Goal: Information Seeking & Learning: Learn about a topic

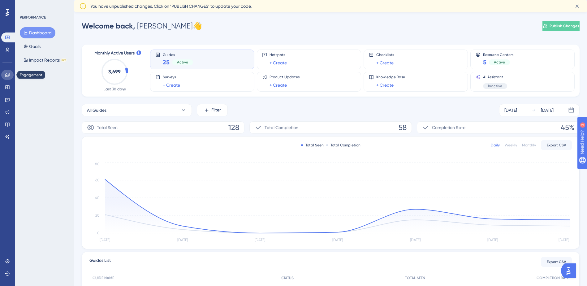
click at [8, 71] on link at bounding box center [7, 75] width 12 height 10
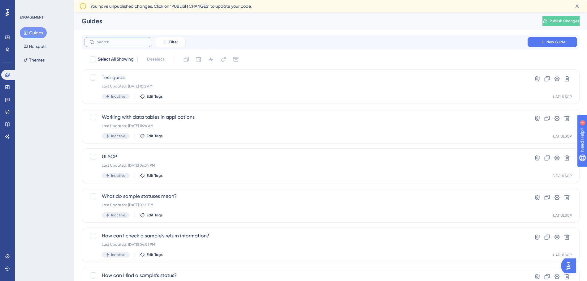
click at [113, 42] on input "text" at bounding box center [122, 42] width 50 height 4
click at [172, 38] on button "Filter" at bounding box center [170, 42] width 31 height 10
click at [179, 82] on span "Containers" at bounding box center [175, 84] width 22 height 7
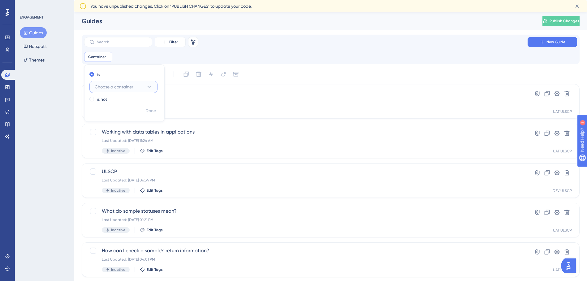
click at [127, 82] on button "Choose a container" at bounding box center [123, 87] width 68 height 12
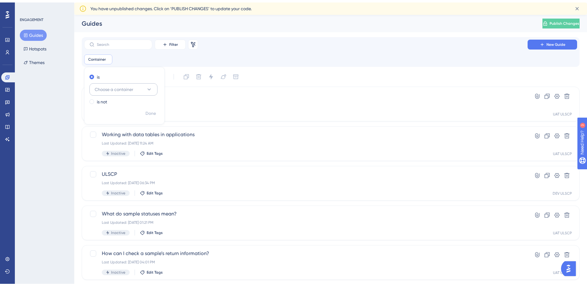
scroll to position [20, 0]
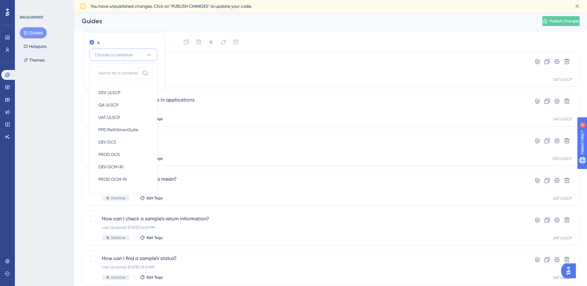
click at [122, 73] on input at bounding box center [119, 73] width 41 height 5
click at [119, 154] on span "PROD DCS" at bounding box center [108, 154] width 21 height 7
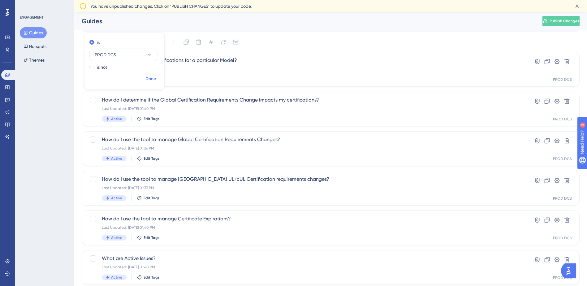
click at [155, 78] on span "Done" at bounding box center [150, 78] width 11 height 7
click at [231, 142] on span "How do I use the tool to manage Global Certification Requirements Changes?" at bounding box center [306, 139] width 408 height 7
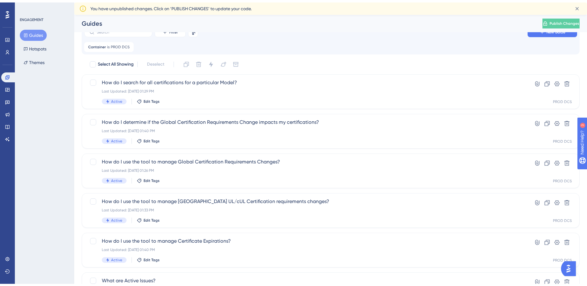
scroll to position [20, 0]
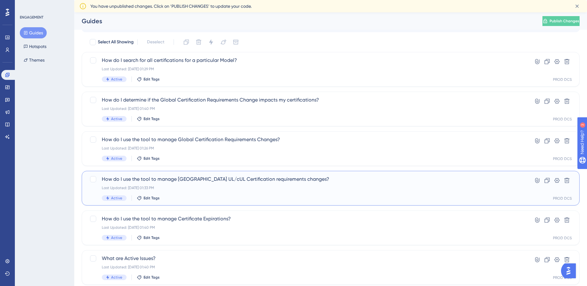
click at [218, 185] on div "How do I use the tool to manage [GEOGRAPHIC_DATA] UL/cUL Certification requirem…" at bounding box center [306, 187] width 408 height 25
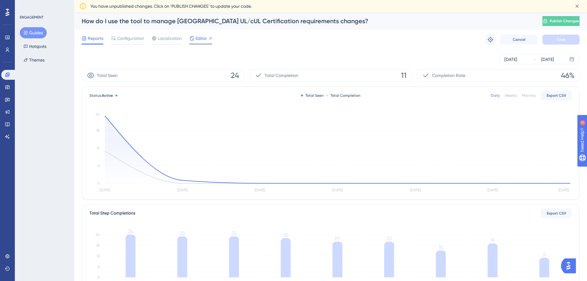
click at [203, 40] on span "Editor" at bounding box center [200, 38] width 11 height 7
